Goal: Find specific page/section: Find specific page/section

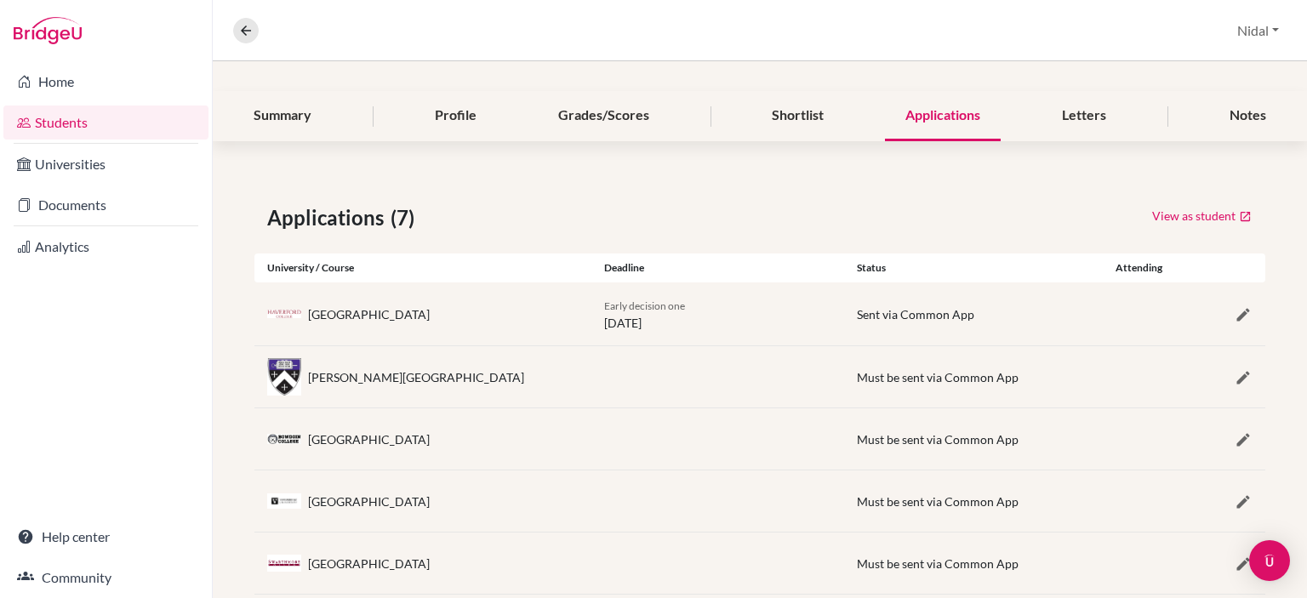
scroll to position [177, 0]
click at [76, 89] on link "Home" at bounding box center [105, 82] width 205 height 34
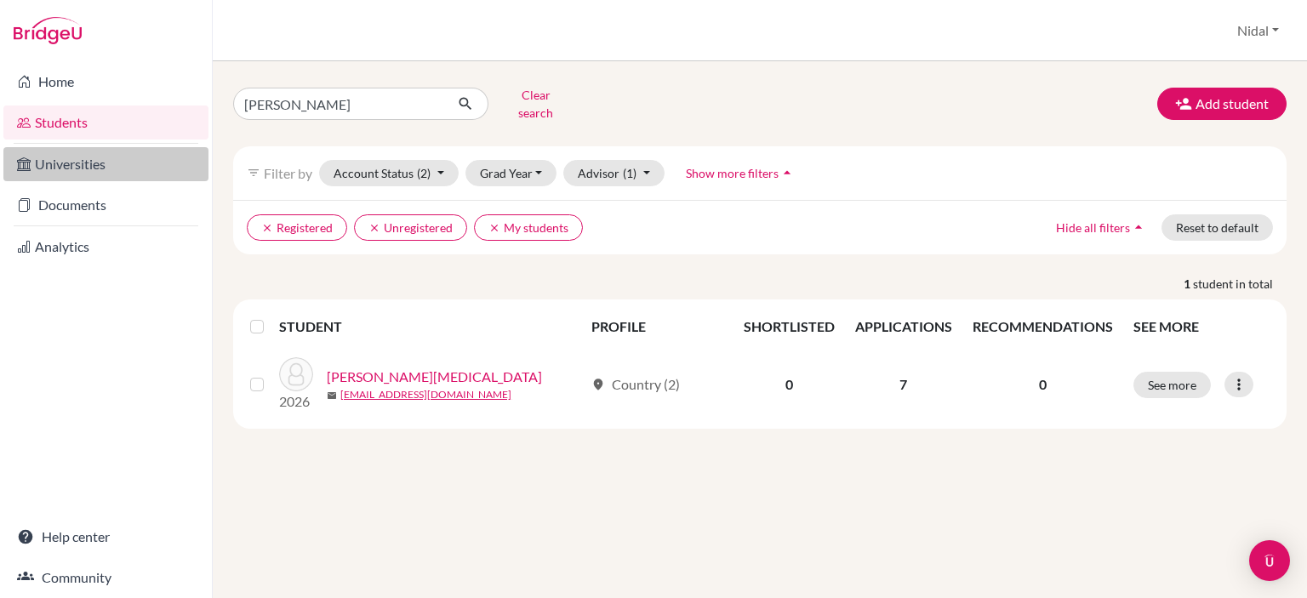
click at [142, 170] on link "Universities" at bounding box center [105, 164] width 205 height 34
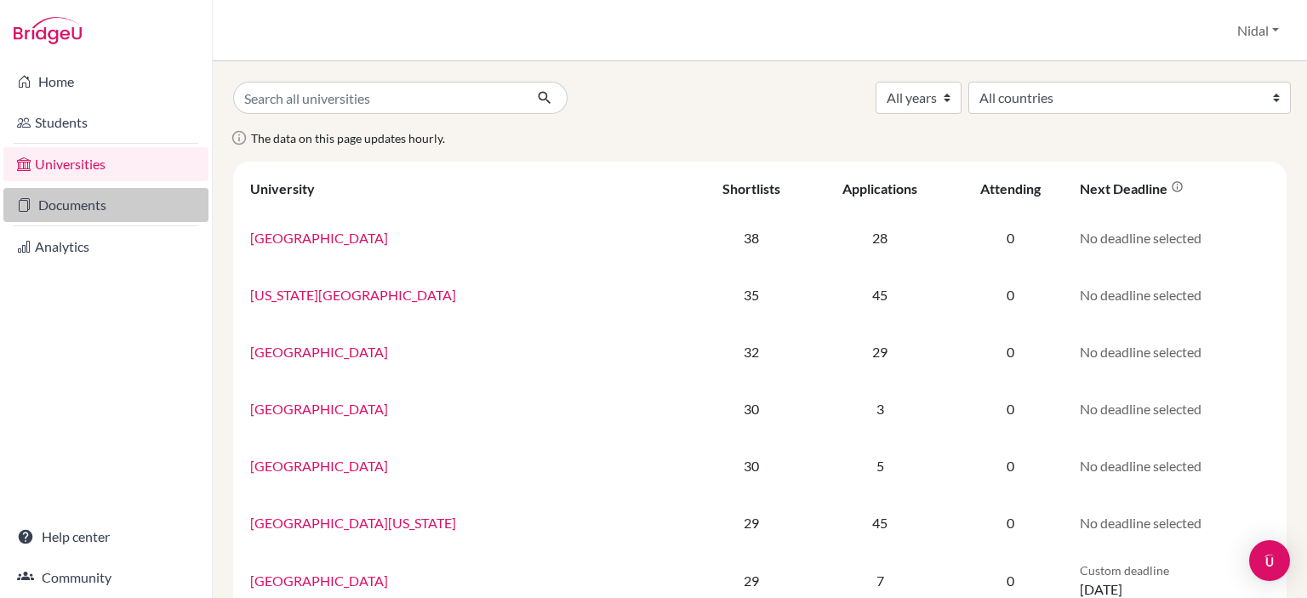
click at [94, 200] on link "Documents" at bounding box center [105, 205] width 205 height 34
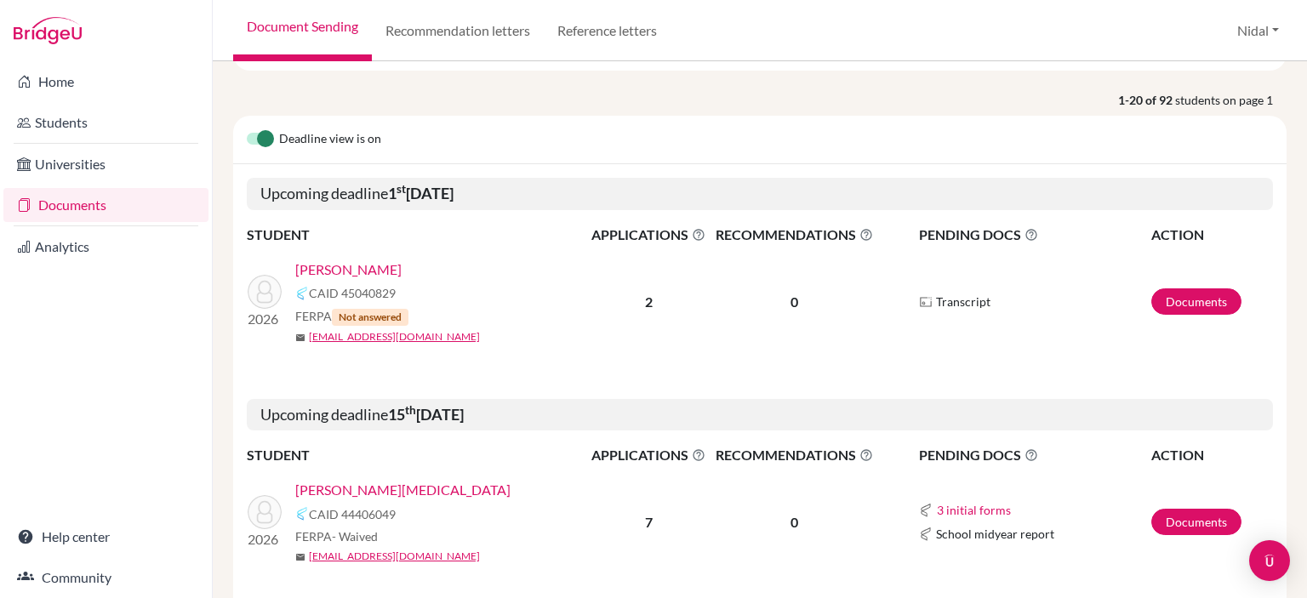
scroll to position [216, 0]
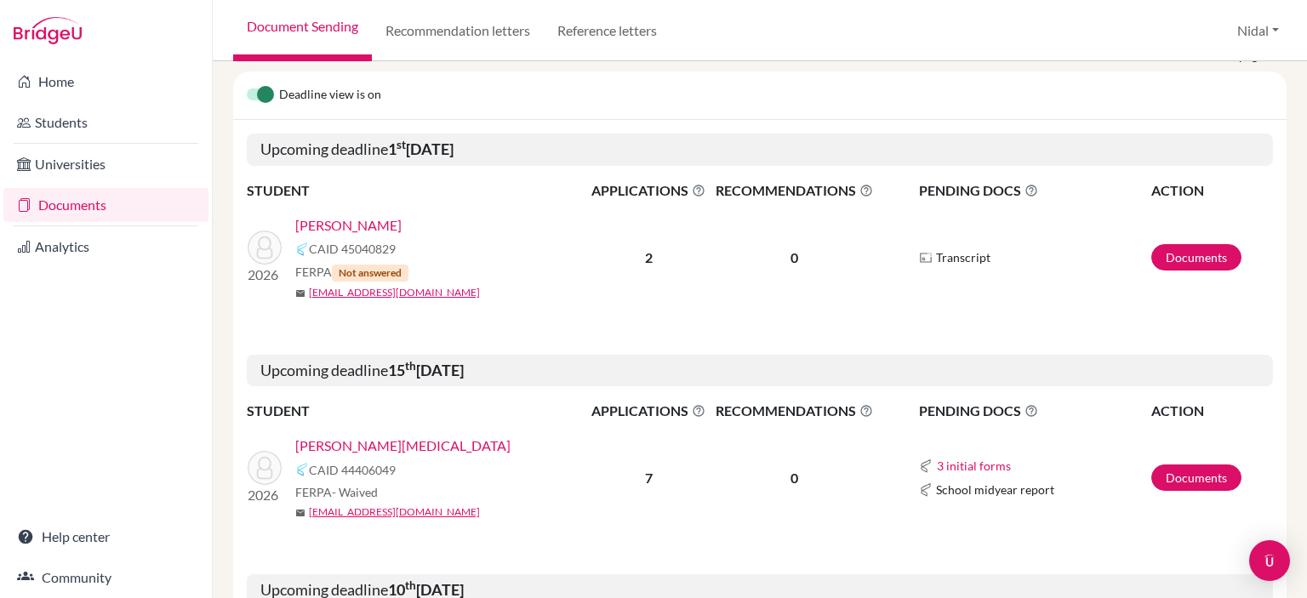
click at [356, 223] on link "Ramahi, Omar" at bounding box center [348, 225] width 106 height 20
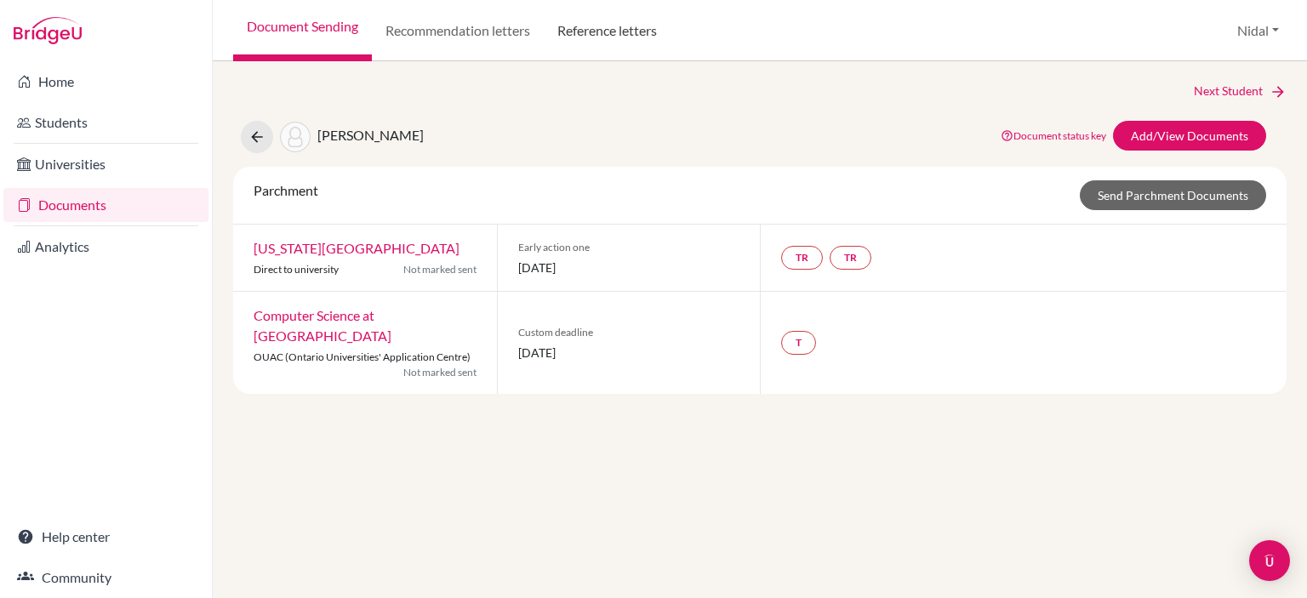
click at [603, 32] on link "Reference letters" at bounding box center [607, 30] width 127 height 61
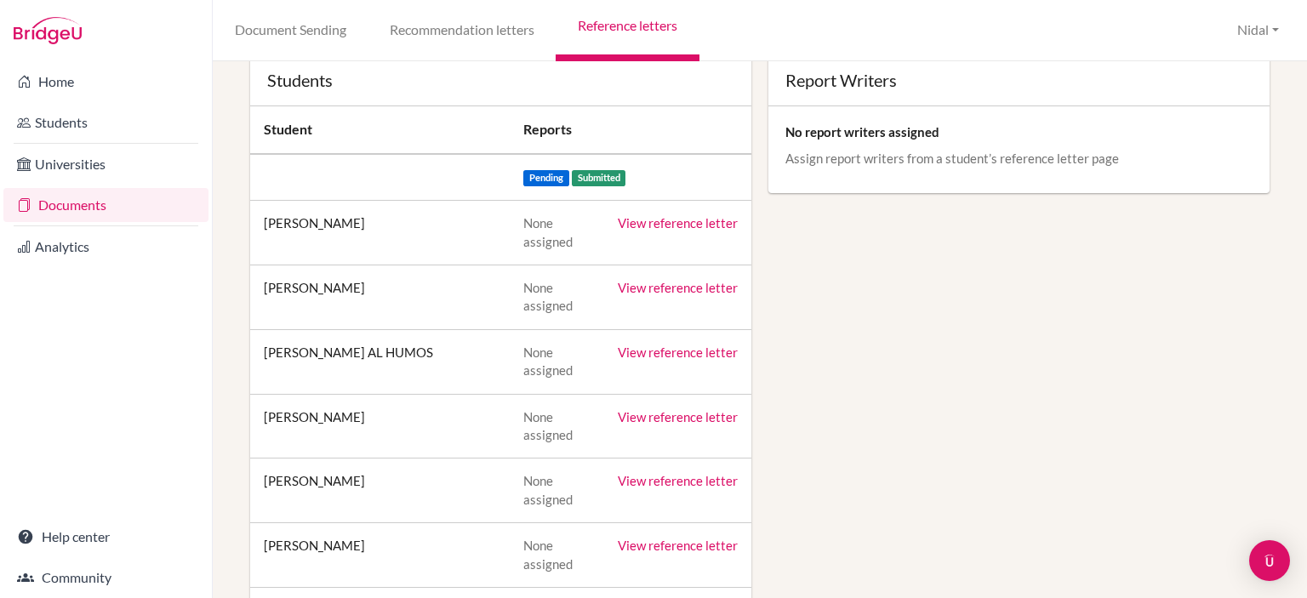
scroll to position [164, 0]
